Goal: Obtain resource: Obtain resource

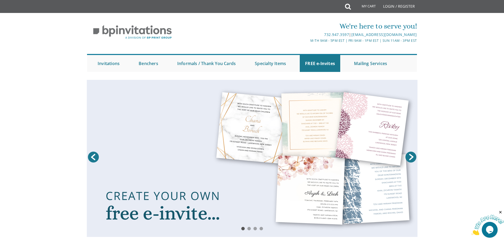
click at [413, 155] on link "Next" at bounding box center [411, 157] width 13 height 13
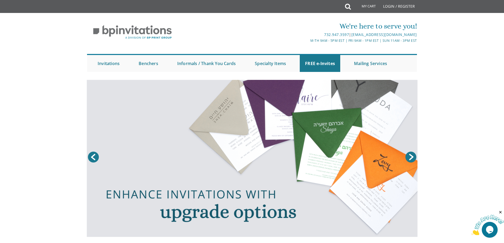
click at [410, 155] on link "Next" at bounding box center [411, 157] width 13 height 13
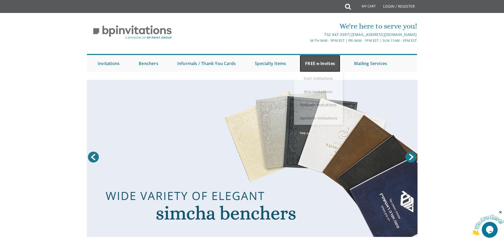
click at [310, 61] on link "FREE e-Invites" at bounding box center [320, 63] width 41 height 17
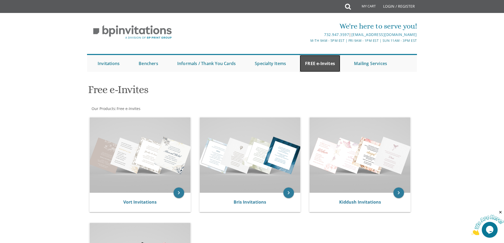
click at [319, 61] on link "FREE e-Invites" at bounding box center [320, 63] width 41 height 17
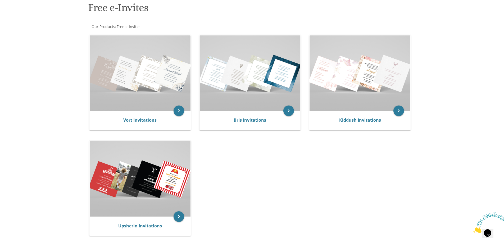
scroll to position [132, 0]
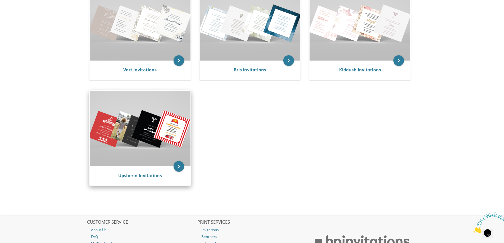
click at [156, 151] on img at bounding box center [140, 128] width 101 height 75
